Goal: Use online tool/utility: Utilize a website feature to perform a specific function

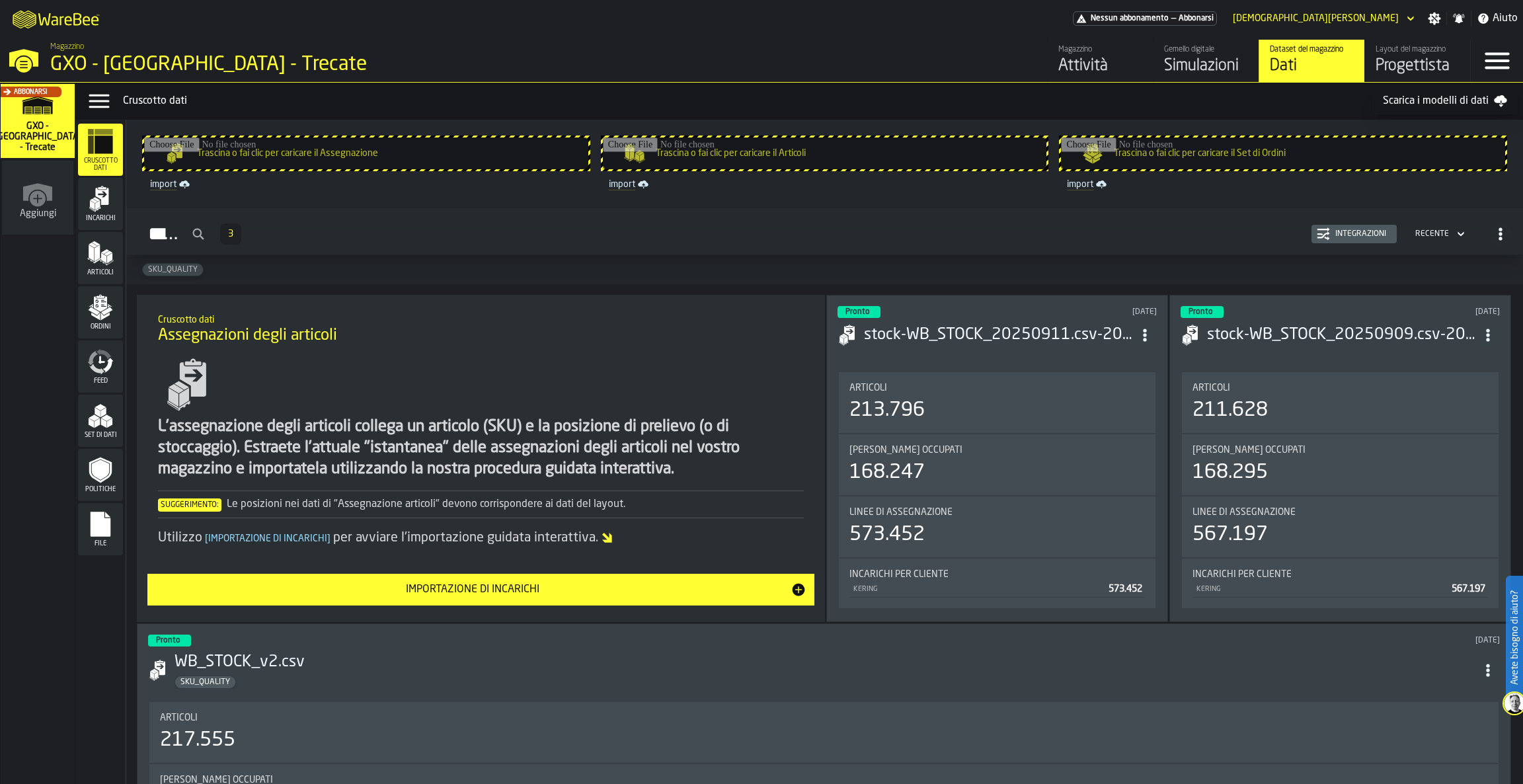
click at [22, 54] on icon "button-toggle-Close —> Warehouse Menu" at bounding box center [24, 58] width 29 height 18
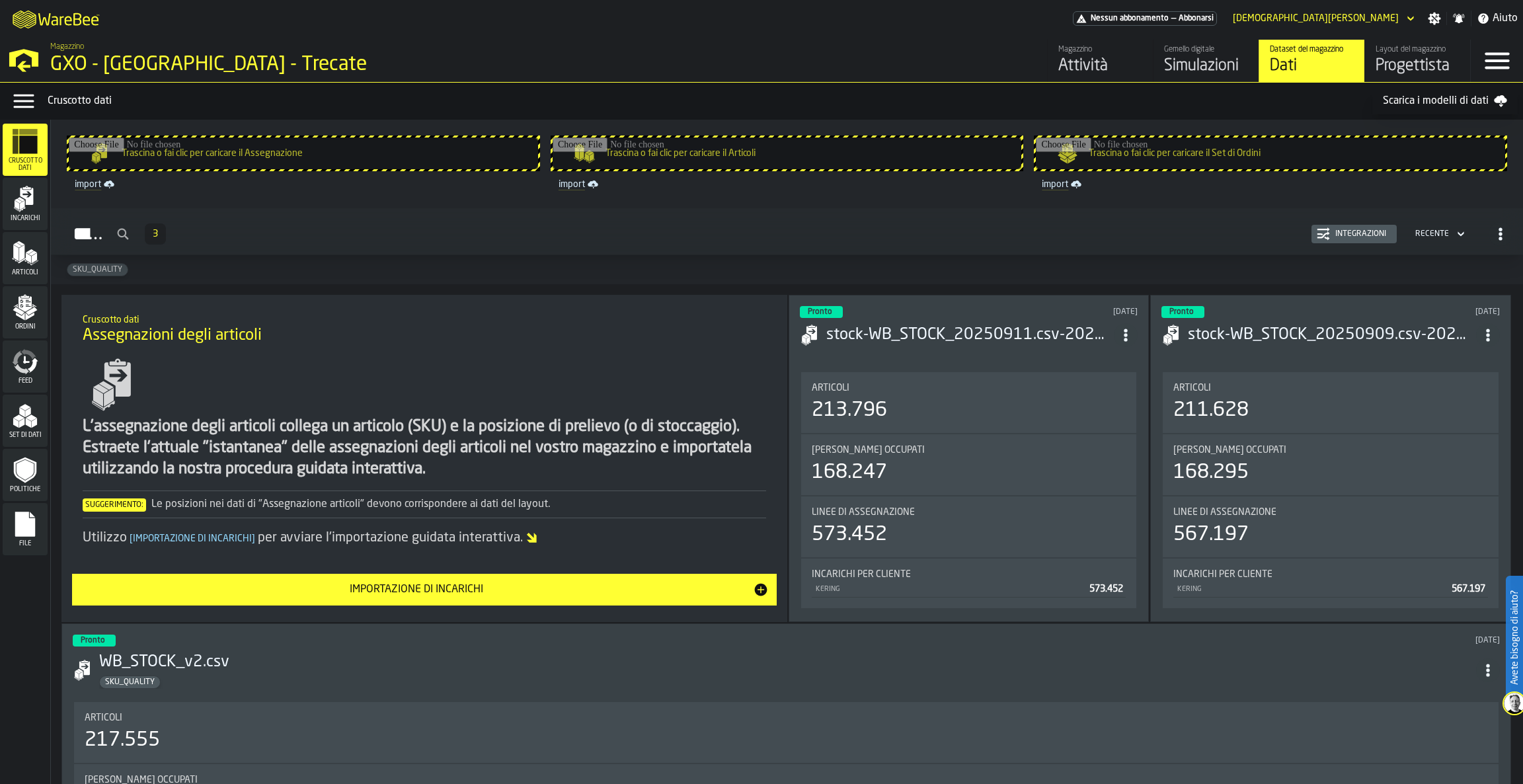
click at [15, 53] on polygon "button-toggle-Open —> Warehouse Menu" at bounding box center [24, 58] width 29 height 18
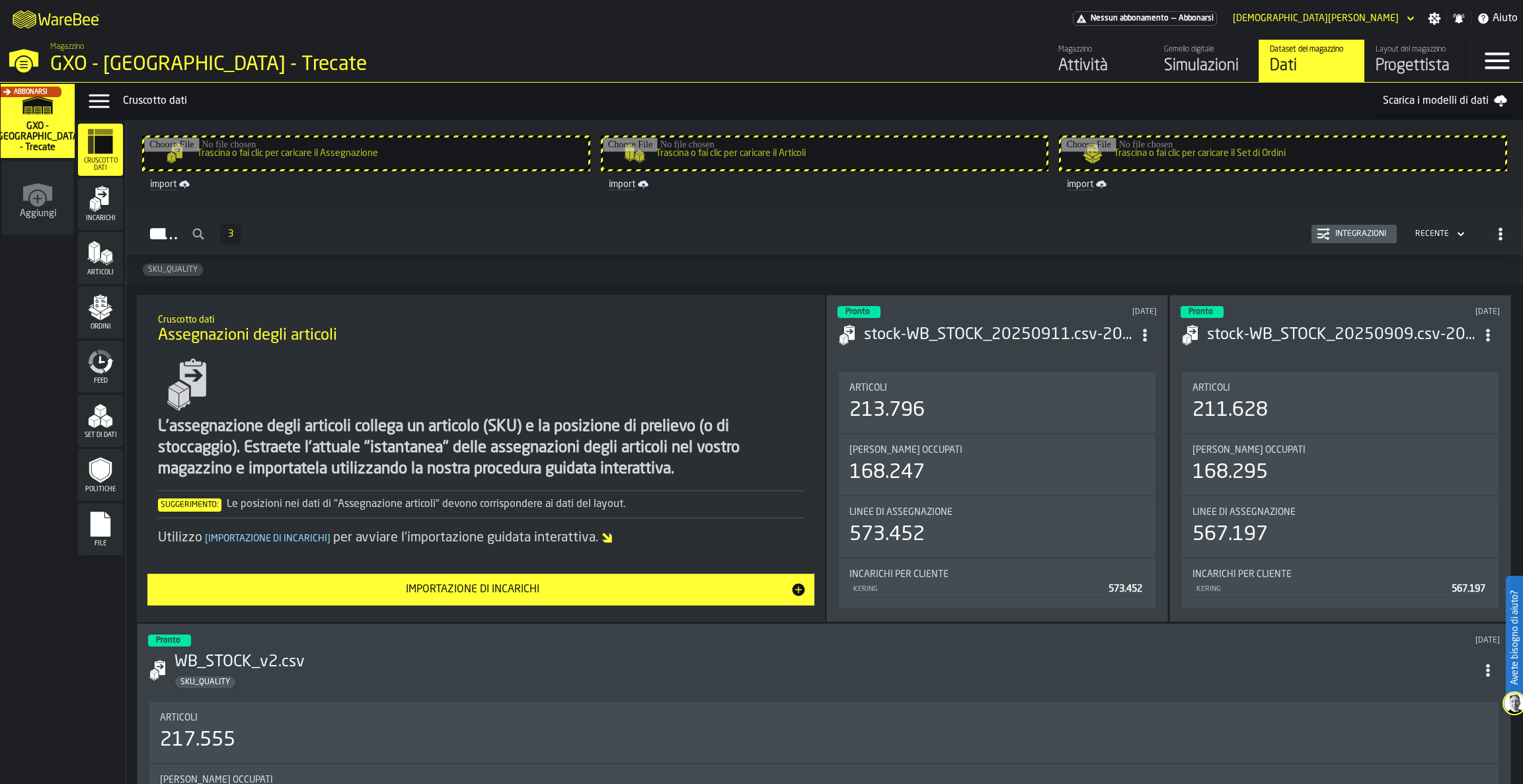
click at [1234, 54] on div "Gemello digitale" at bounding box center [1206, 50] width 84 height 10
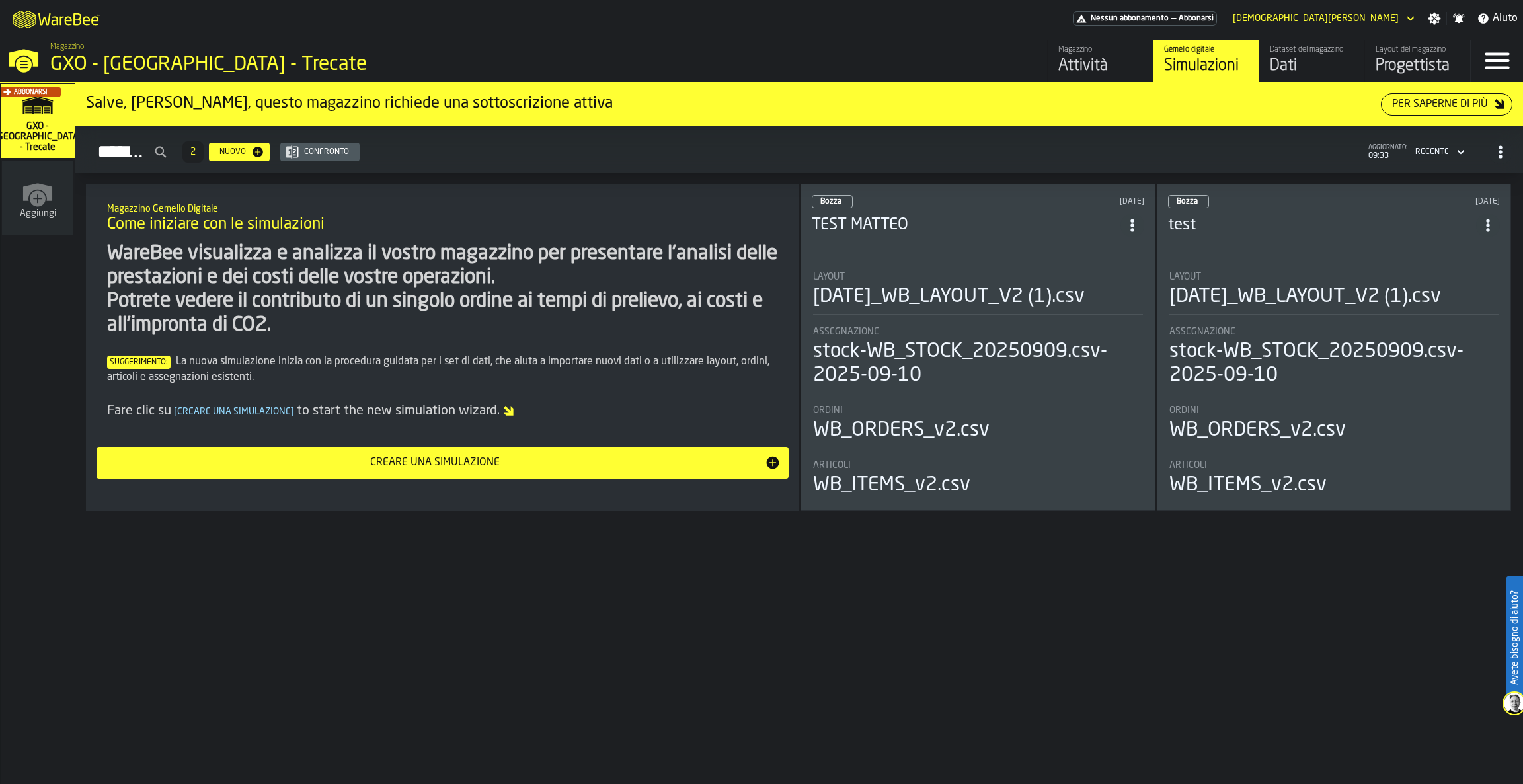
click at [926, 244] on header "Bozza [DATE] TEST [PERSON_NAME]" at bounding box center [978, 222] width 333 height 53
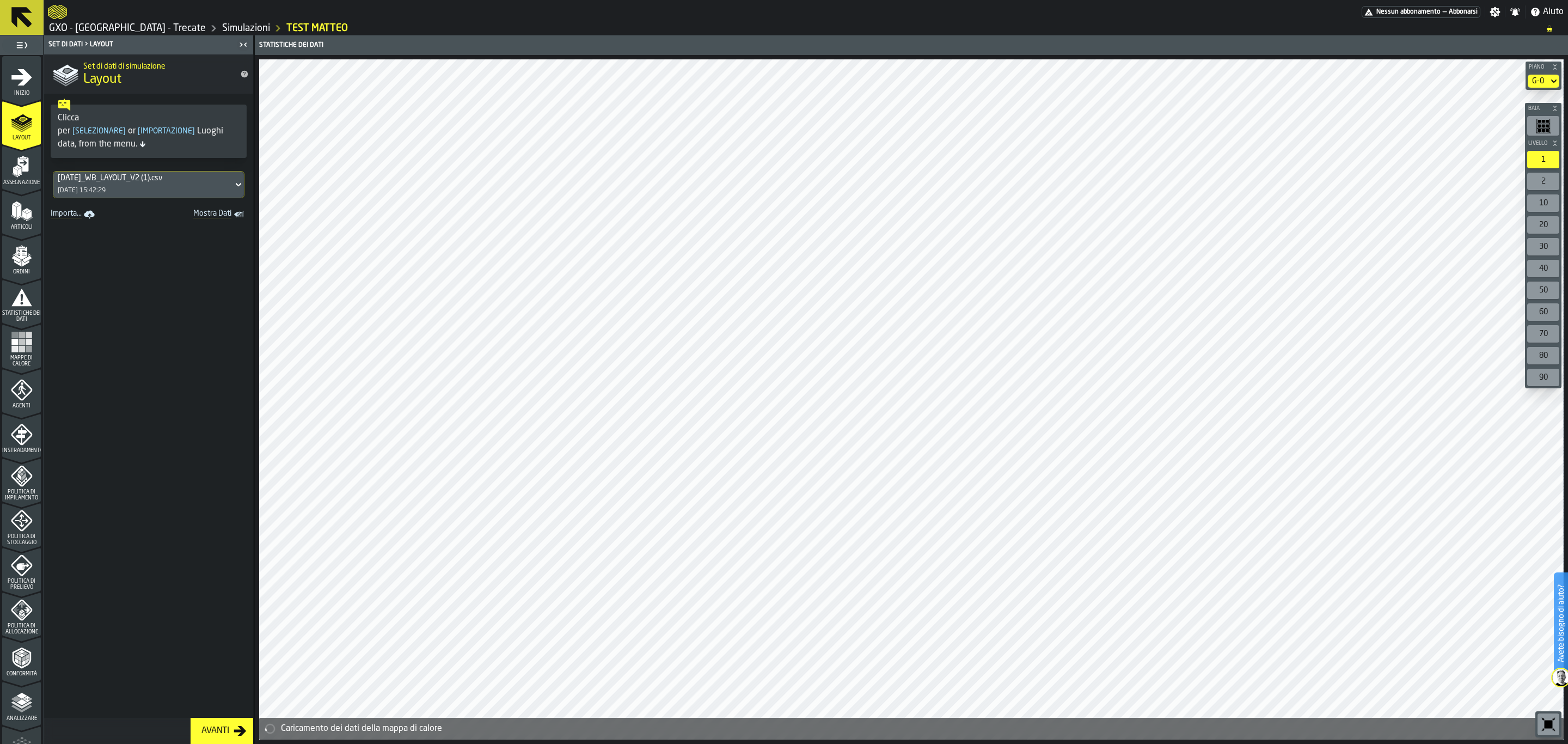
click at [18, 366] on span "Mappe di calore" at bounding box center [22, 361] width 39 height 12
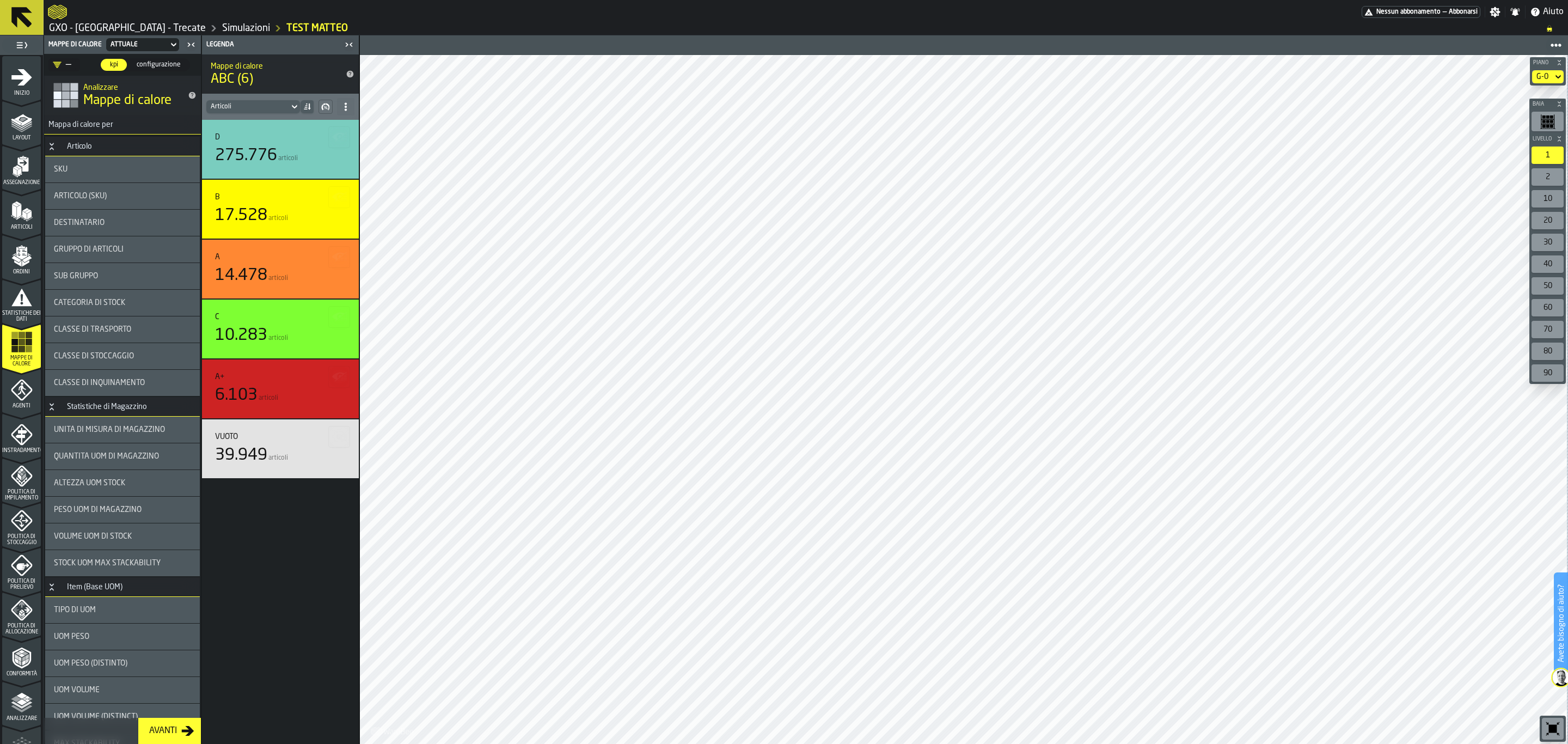
click at [1254, 168] on div "2" at bounding box center [1547, 177] width 32 height 18
click at [1254, 286] on div "50" at bounding box center [1547, 286] width 32 height 18
click at [1254, 152] on div "1" at bounding box center [1547, 155] width 32 height 18
click at [1254, 287] on div "50" at bounding box center [1547, 286] width 32 height 18
